Goal: Transaction & Acquisition: Purchase product/service

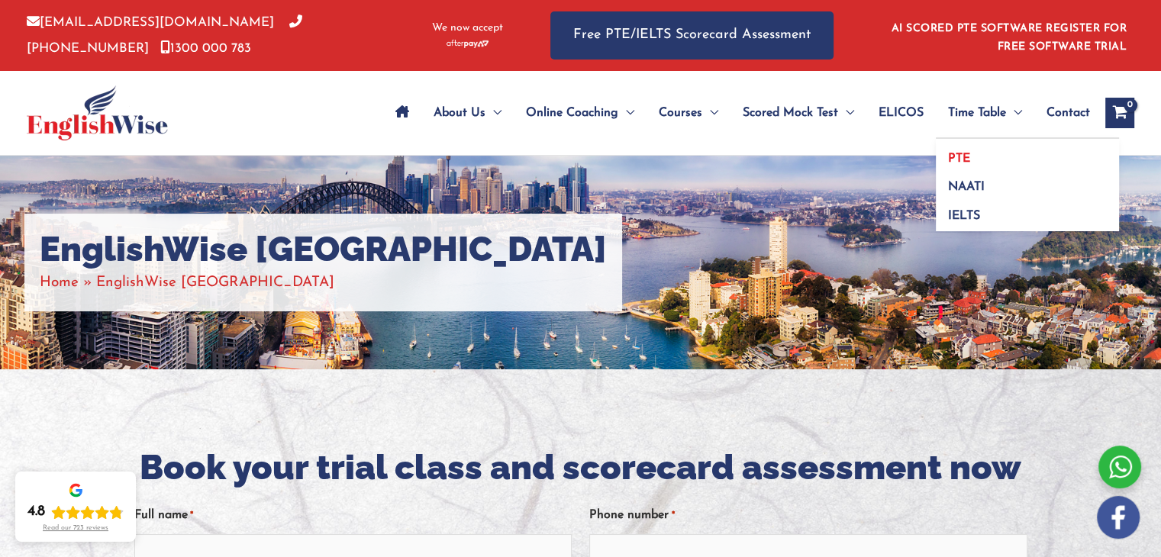
click at [965, 153] on span "PTE" at bounding box center [959, 159] width 22 height 12
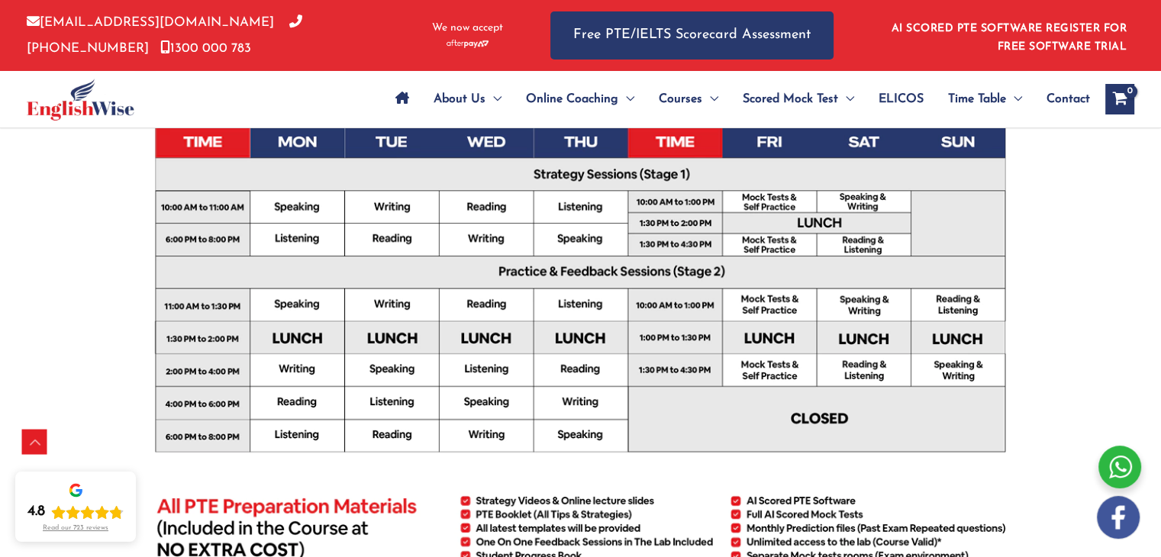
scroll to position [458, 0]
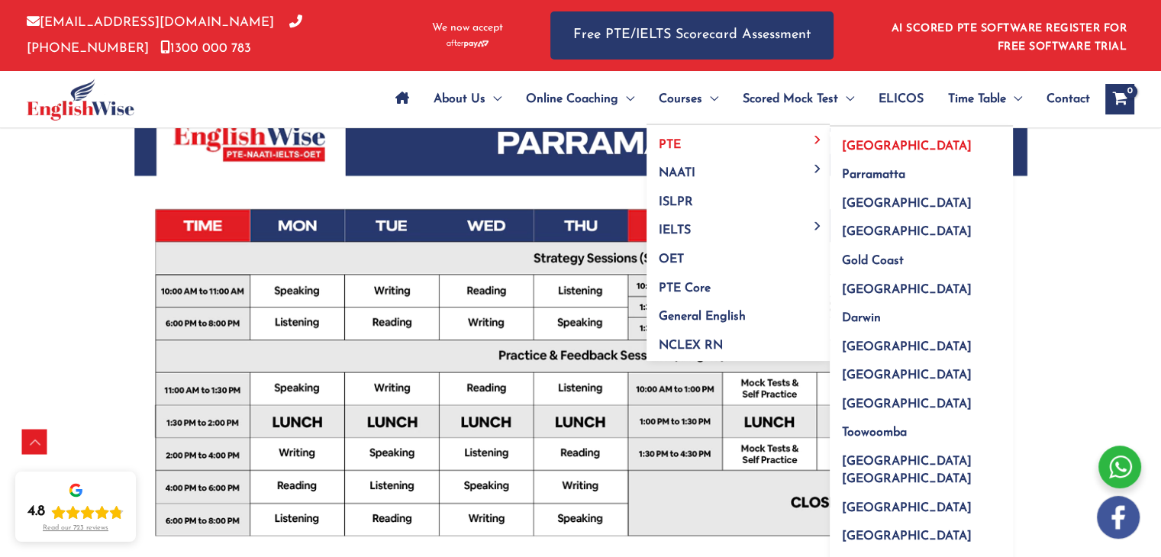
click at [869, 150] on span "[GEOGRAPHIC_DATA]" at bounding box center [907, 146] width 130 height 12
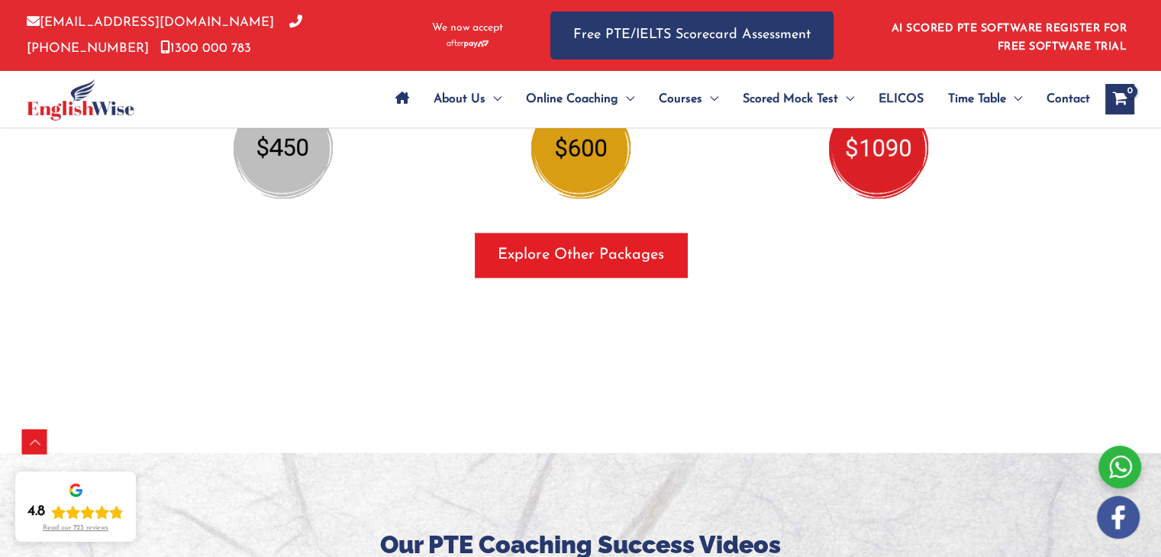
scroll to position [1949, 0]
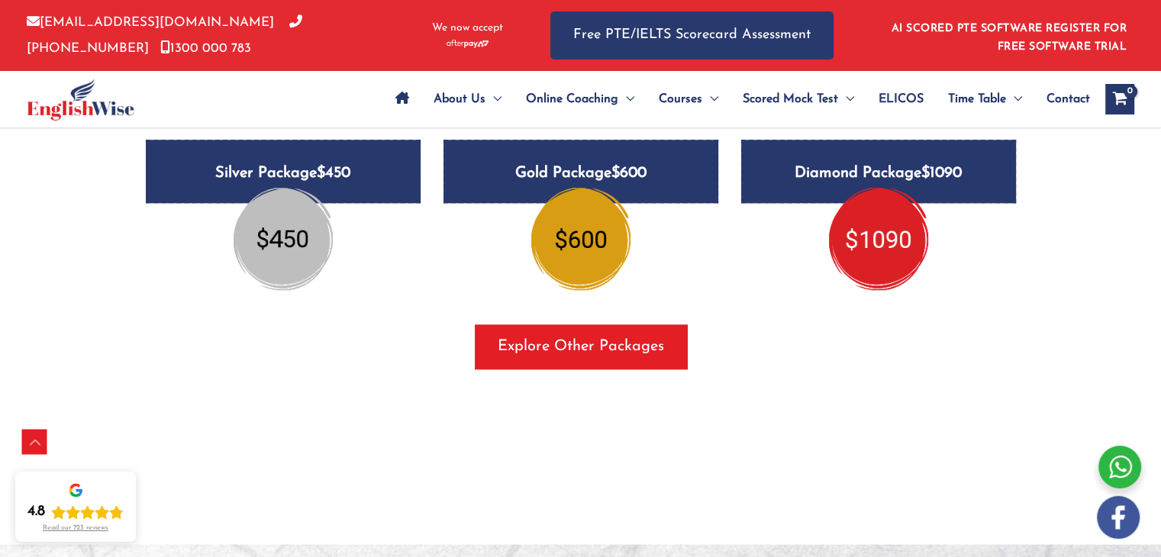
click at [573, 344] on div "Online Coaching Classes Package Payment gateway options (Visa, Mastercard, Stri…" at bounding box center [581, 236] width 916 height 419
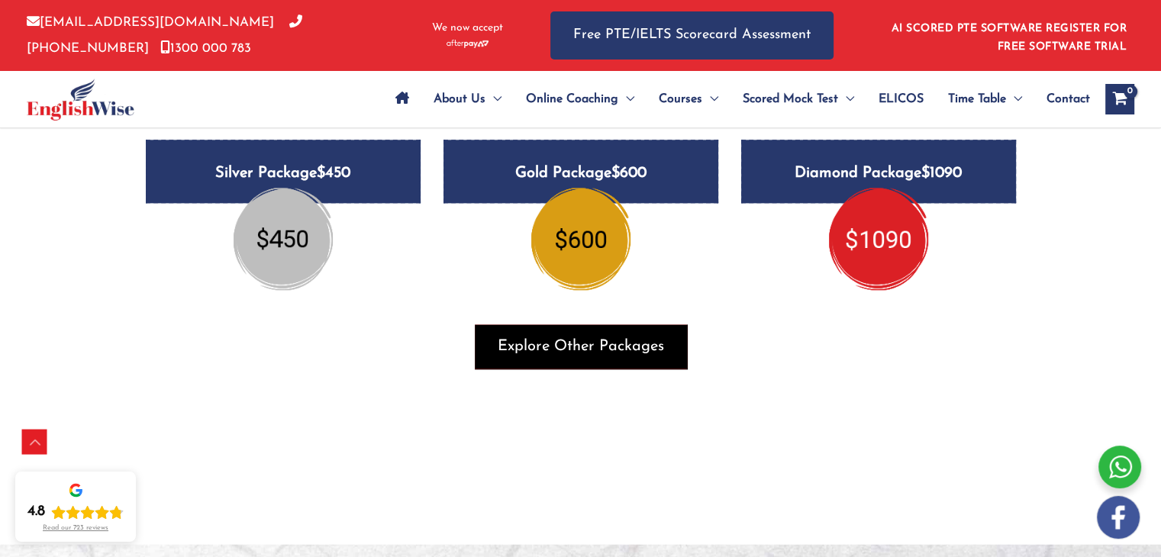
click at [583, 336] on span "Explore Other Packages" at bounding box center [581, 346] width 166 height 21
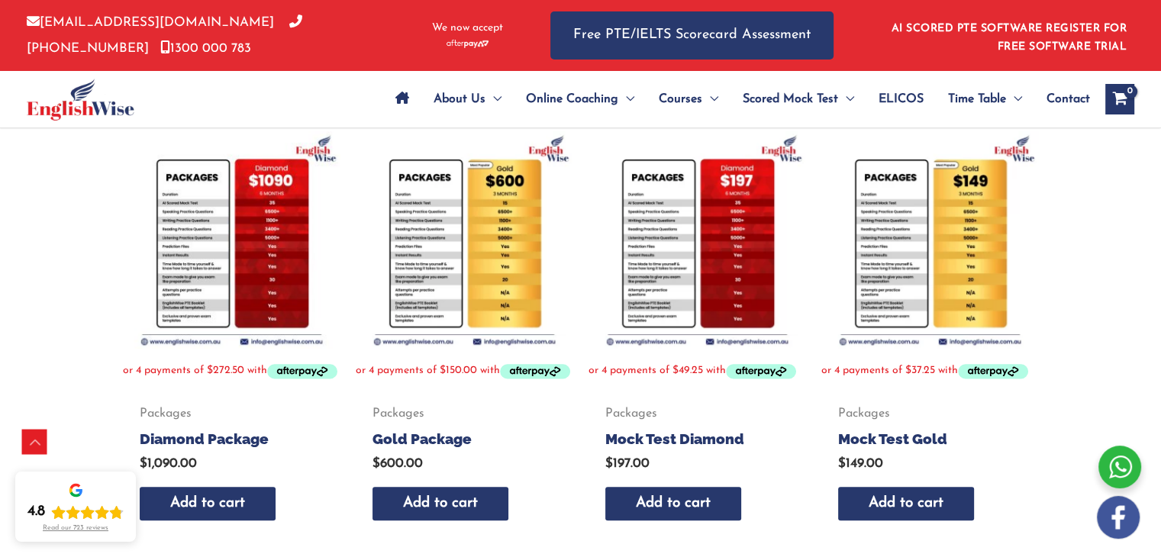
scroll to position [305, 0]
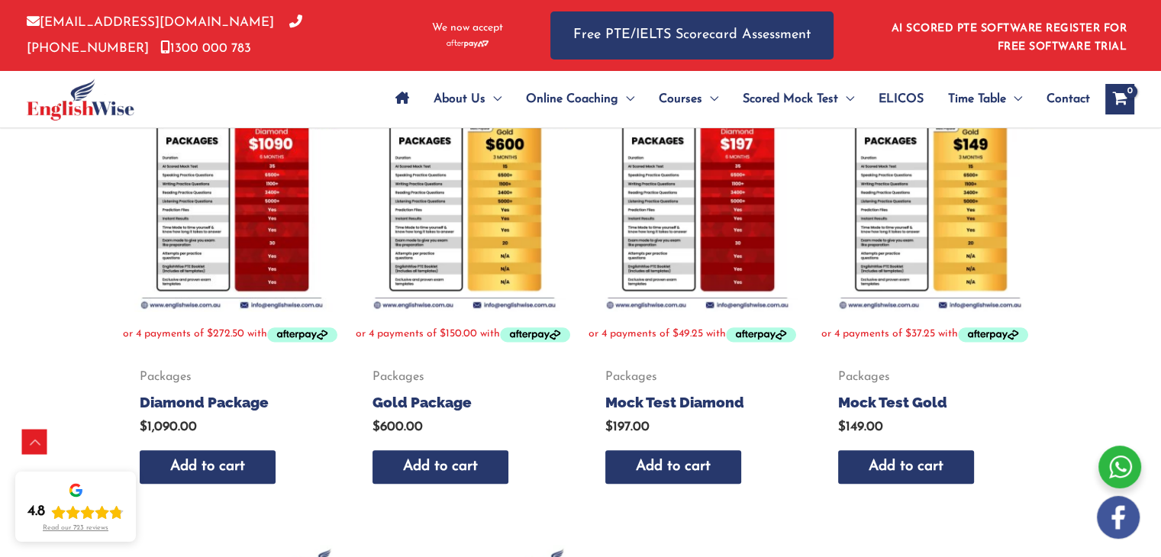
click at [492, 263] on img at bounding box center [465, 204] width 218 height 218
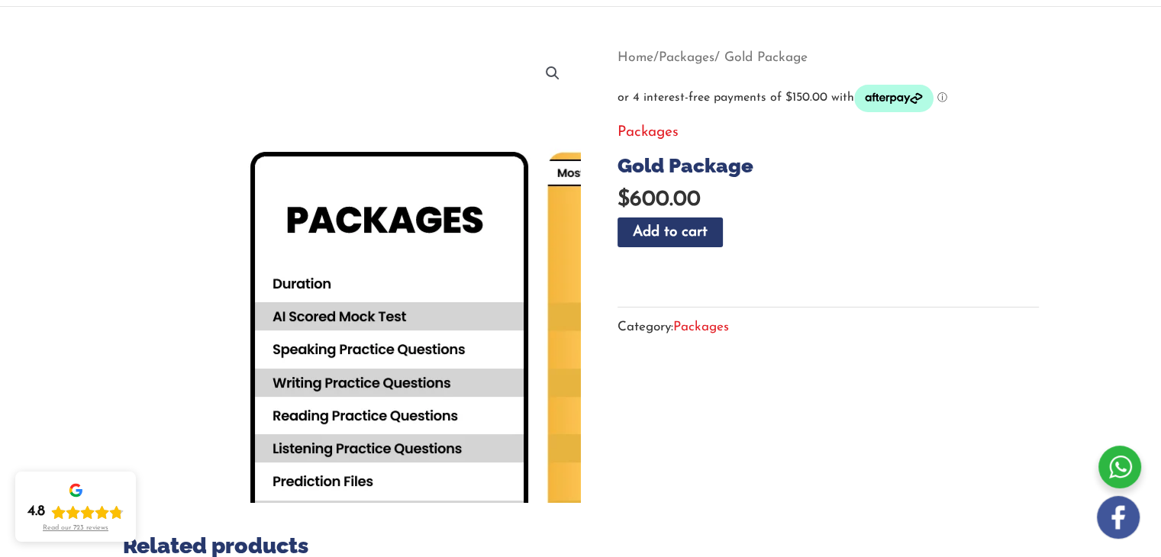
scroll to position [153, 0]
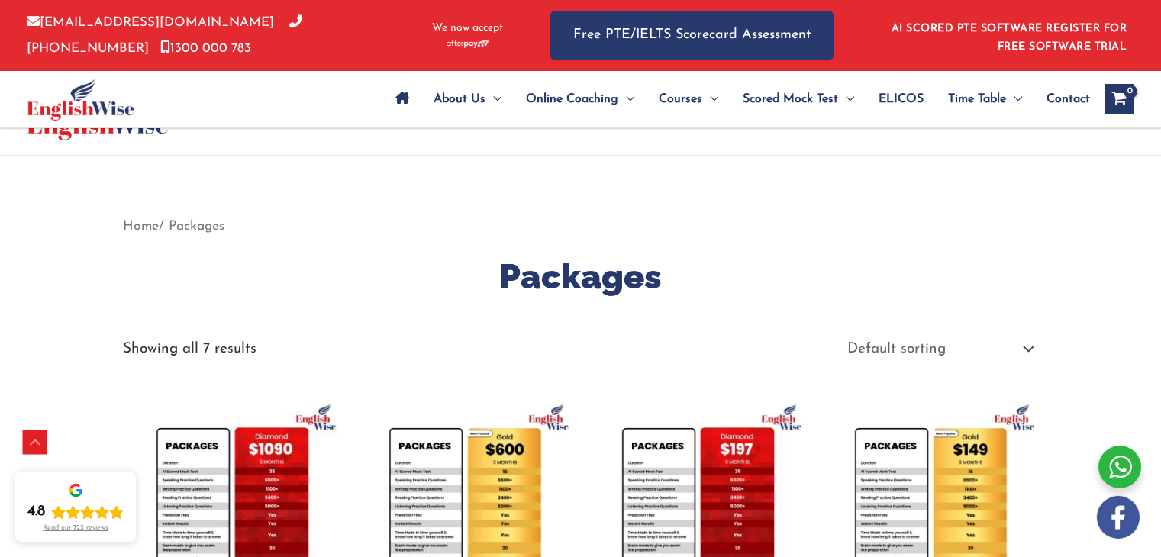
drag, startPoint x: 0, startPoint y: 0, endPoint x: 257, endPoint y: 200, distance: 325.3
click at [257, 400] on img at bounding box center [232, 509] width 218 height 218
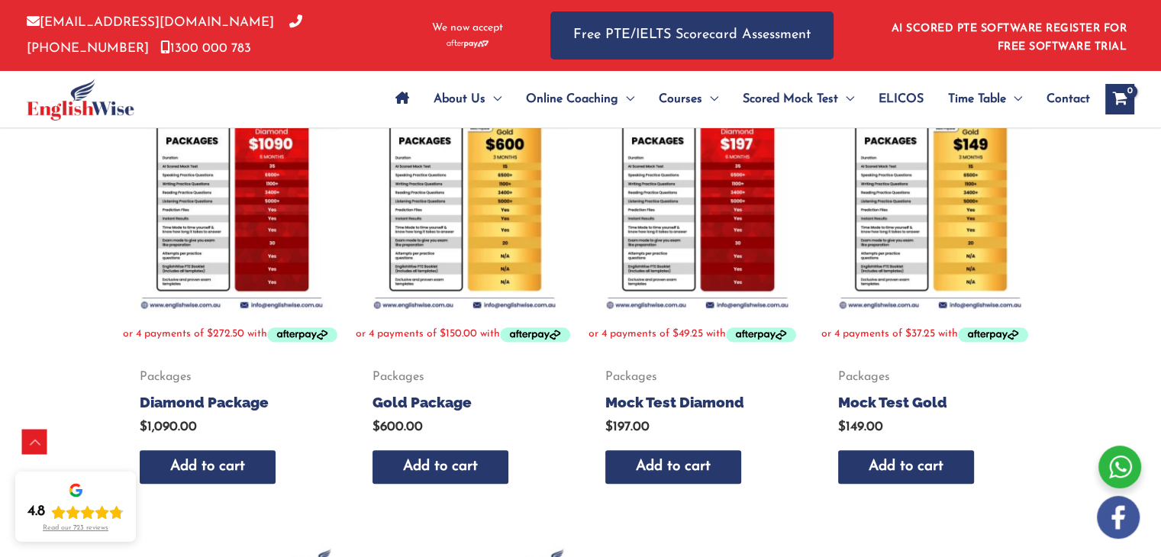
click at [272, 239] on img at bounding box center [232, 204] width 218 height 218
click at [224, 478] on link "Add to cart" at bounding box center [208, 468] width 137 height 36
click at [274, 218] on img at bounding box center [232, 204] width 218 height 218
click at [273, 224] on img at bounding box center [232, 204] width 218 height 218
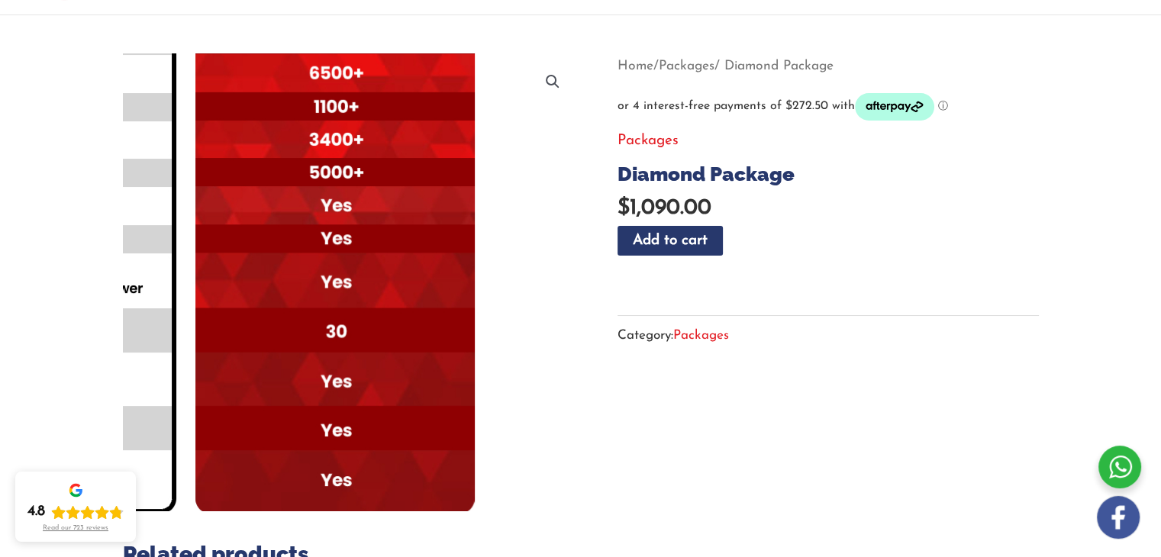
scroll to position [102, 0]
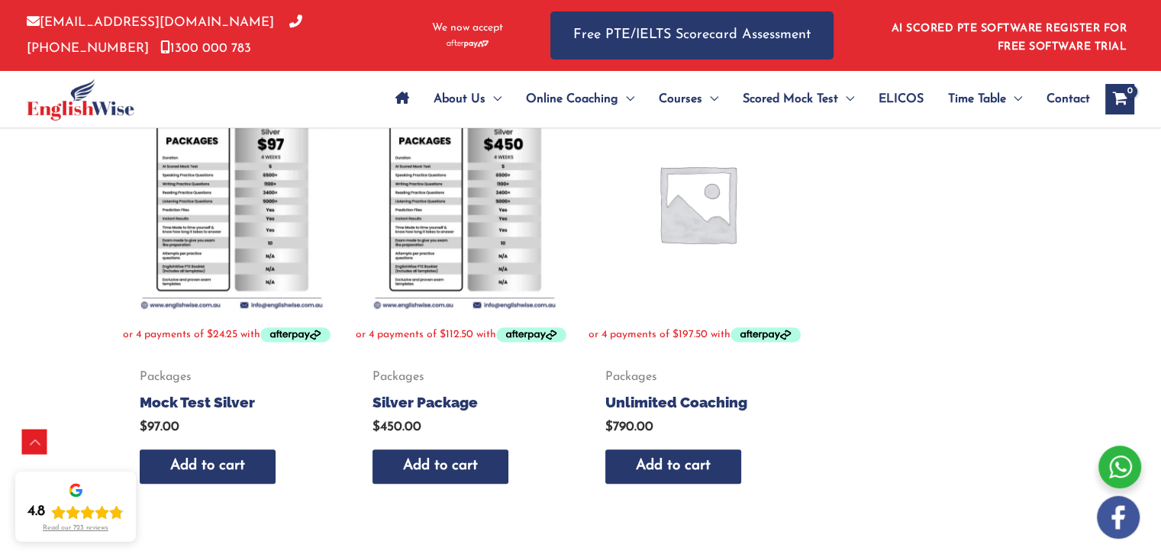
scroll to position [763, 0]
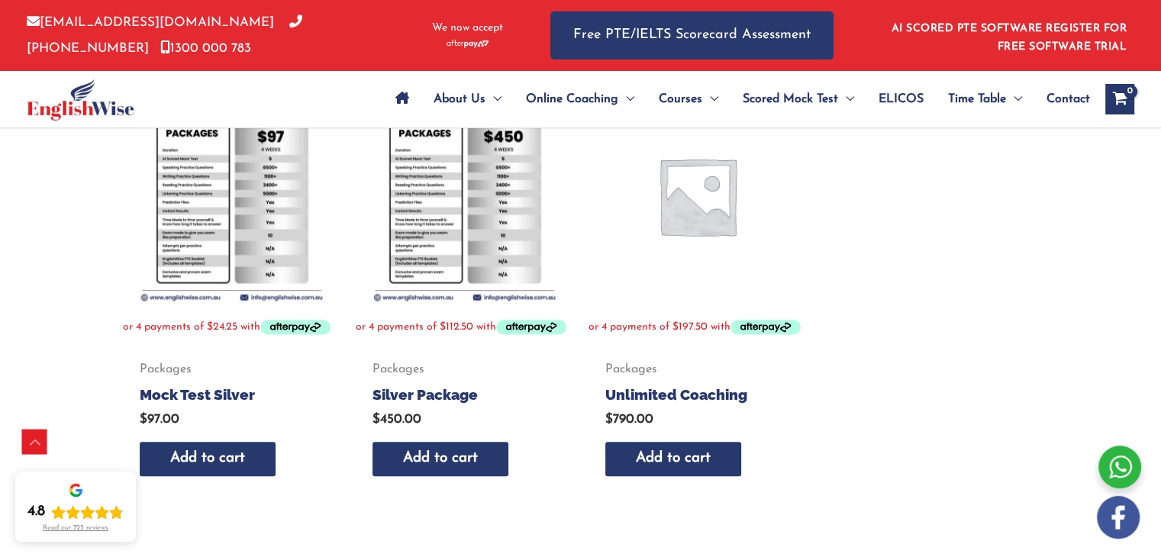
click at [245, 257] on img at bounding box center [232, 196] width 218 height 218
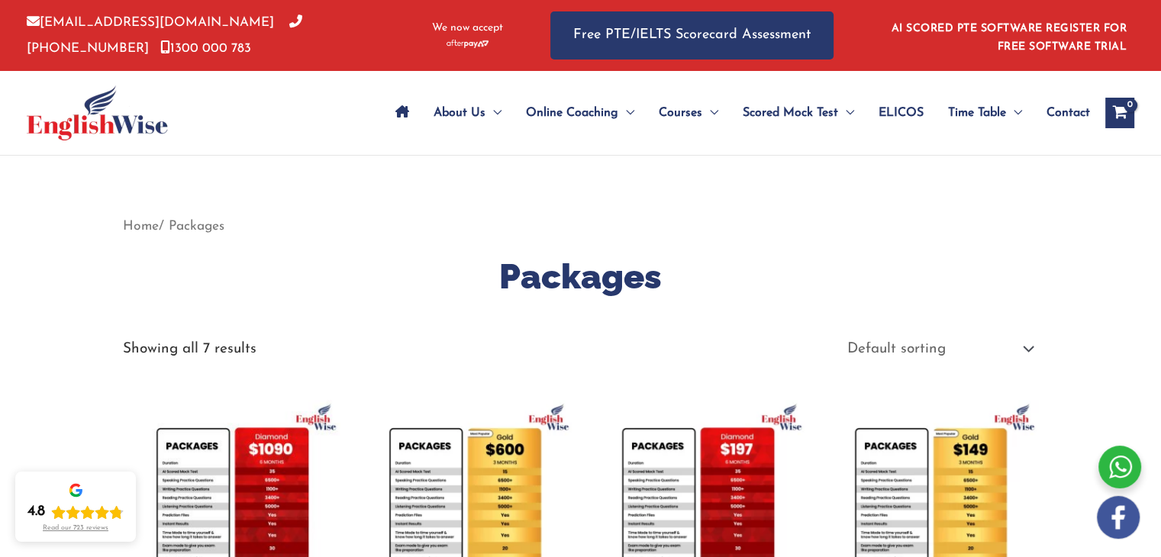
click at [1119, 108] on icon "View Shopping Cart, empty" at bounding box center [1120, 114] width 18 height 16
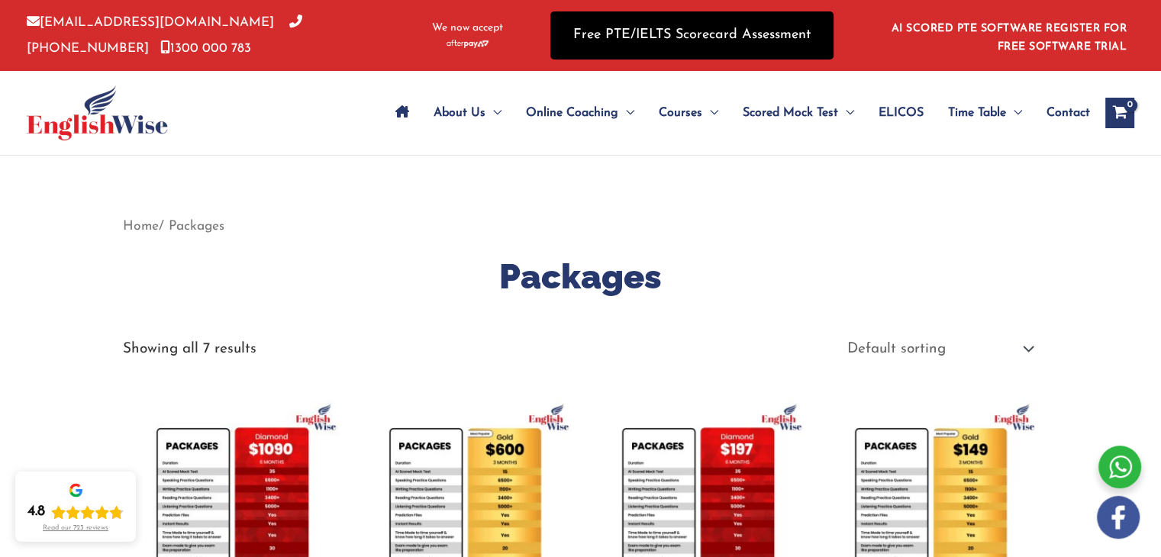
click at [591, 37] on link "Free PTE/IELTS Scorecard Assessment" at bounding box center [691, 35] width 283 height 48
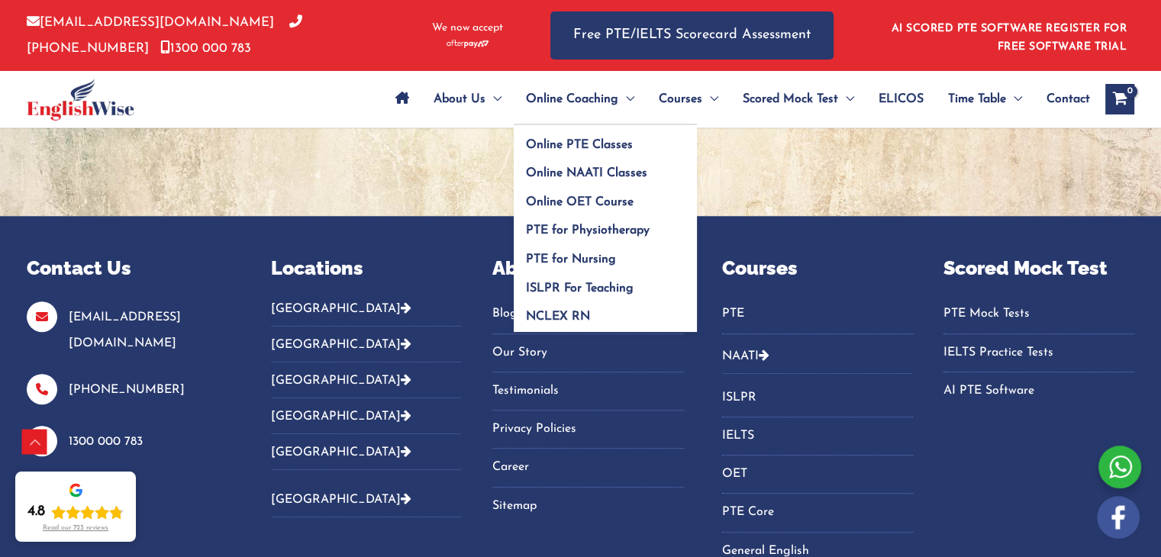
scroll to position [904, 0]
